Goal: Navigation & Orientation: Find specific page/section

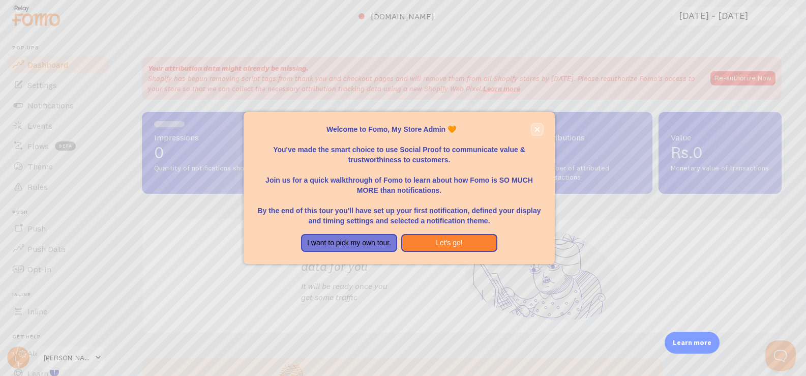
click at [538, 127] on icon "close," at bounding box center [538, 130] width 6 height 6
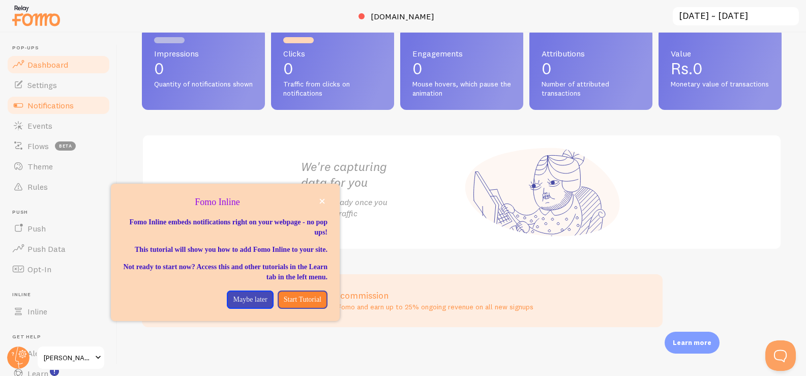
click at [62, 109] on span "Notifications" at bounding box center [50, 105] width 46 height 10
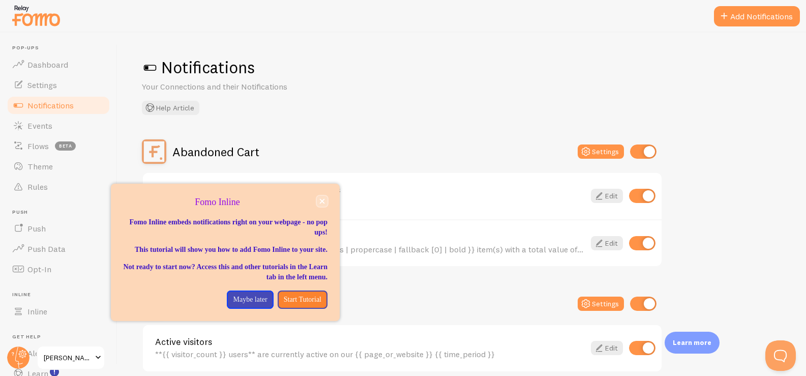
click at [320, 204] on icon "close," at bounding box center [322, 201] width 5 height 5
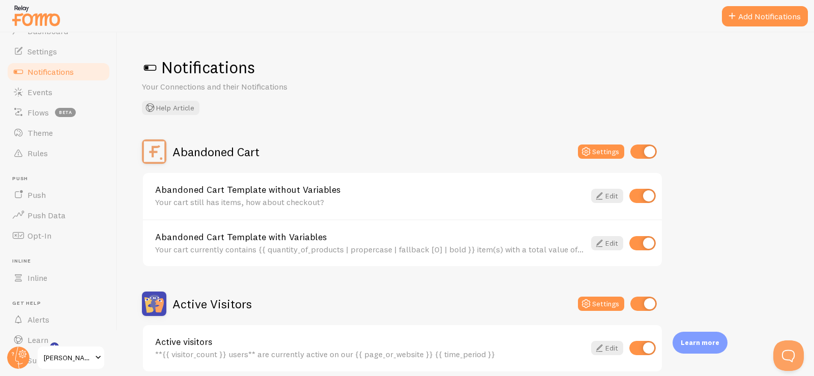
scroll to position [34, 0]
click at [64, 129] on link "Theme" at bounding box center [58, 132] width 105 height 20
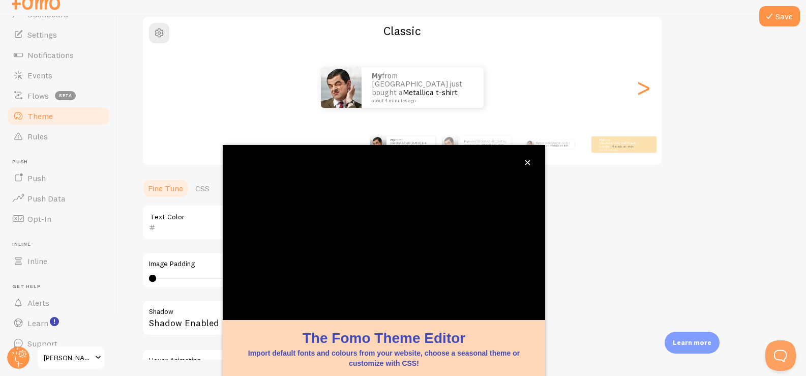
scroll to position [85, 0]
click at [524, 163] on button "close," at bounding box center [528, 162] width 11 height 11
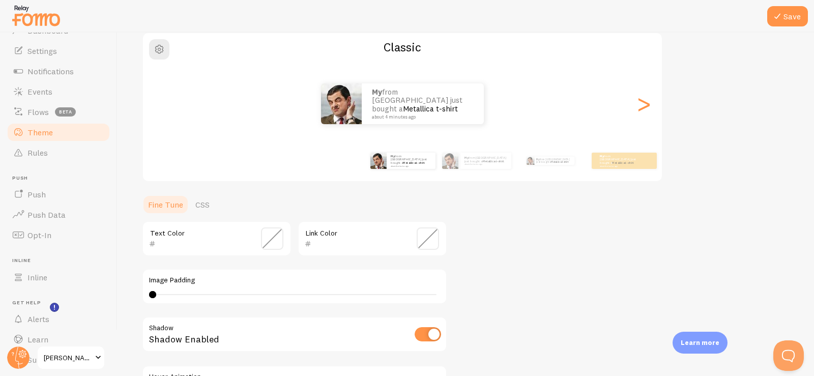
scroll to position [65, 0]
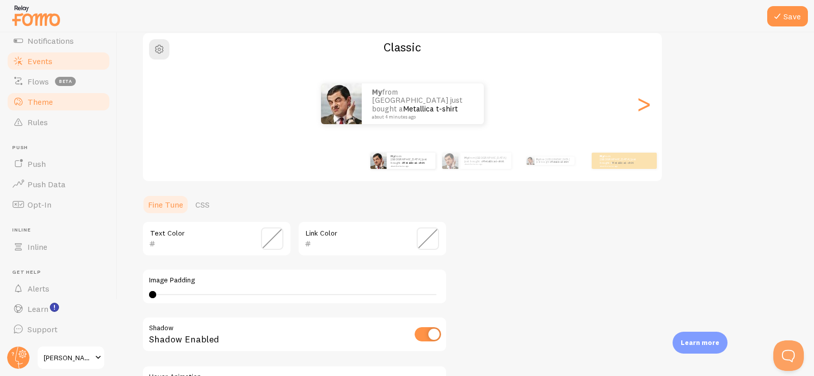
click at [55, 54] on link "Events" at bounding box center [58, 61] width 105 height 20
